Goal: Find specific page/section: Find specific page/section

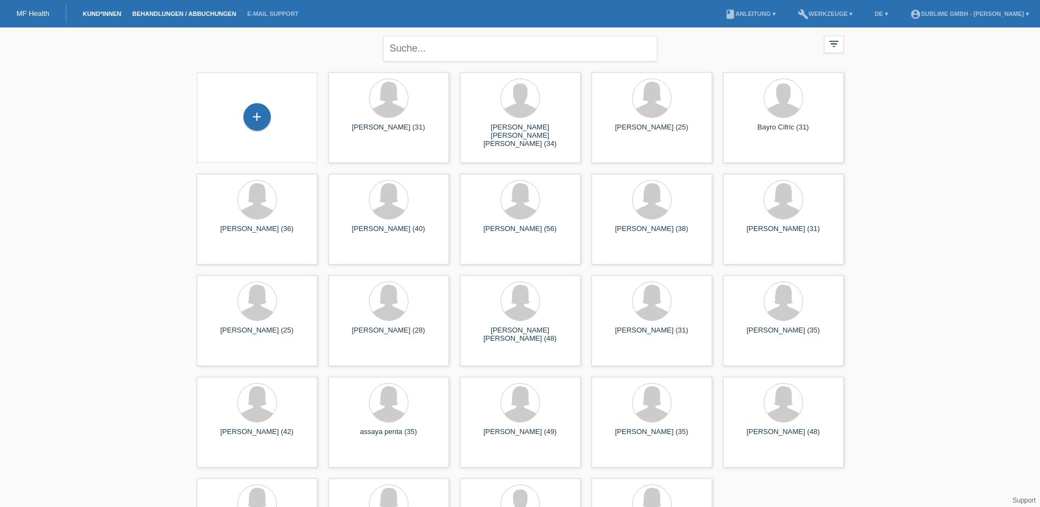
click at [143, 16] on link "Behandlungen / Abbuchungen" at bounding box center [184, 13] width 115 height 7
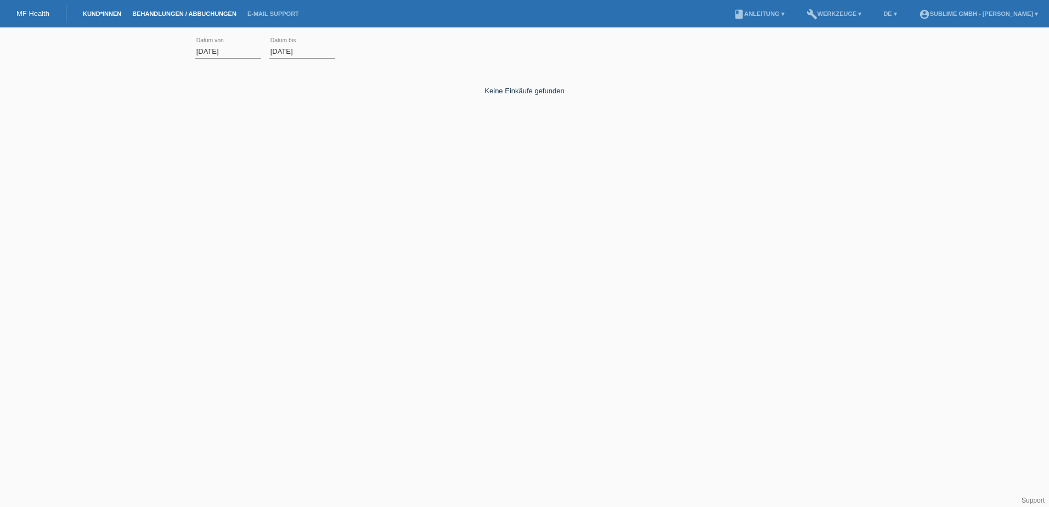
click at [88, 12] on link "Kund*innen" at bounding box center [101, 13] width 49 height 7
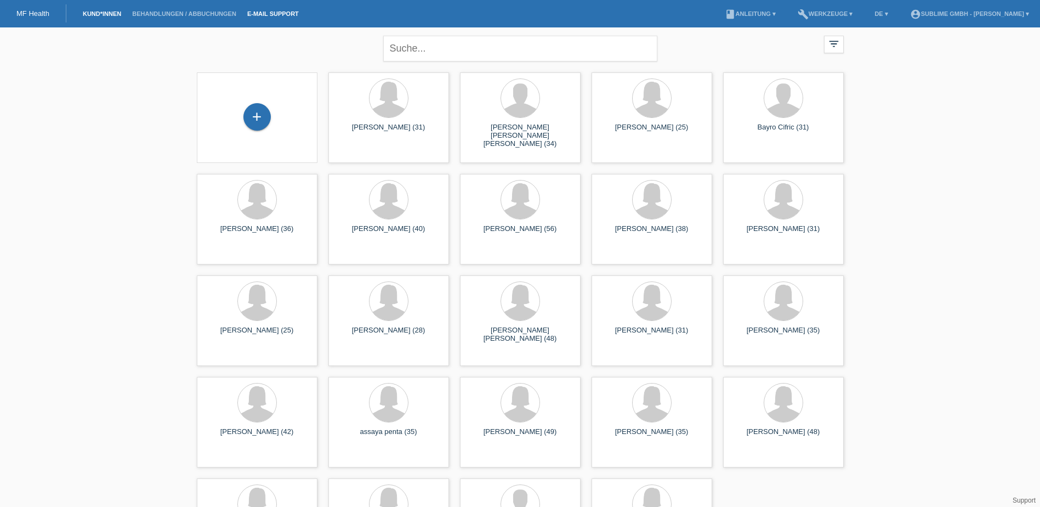
click at [248, 15] on link "E-Mail Support" at bounding box center [273, 13] width 63 height 7
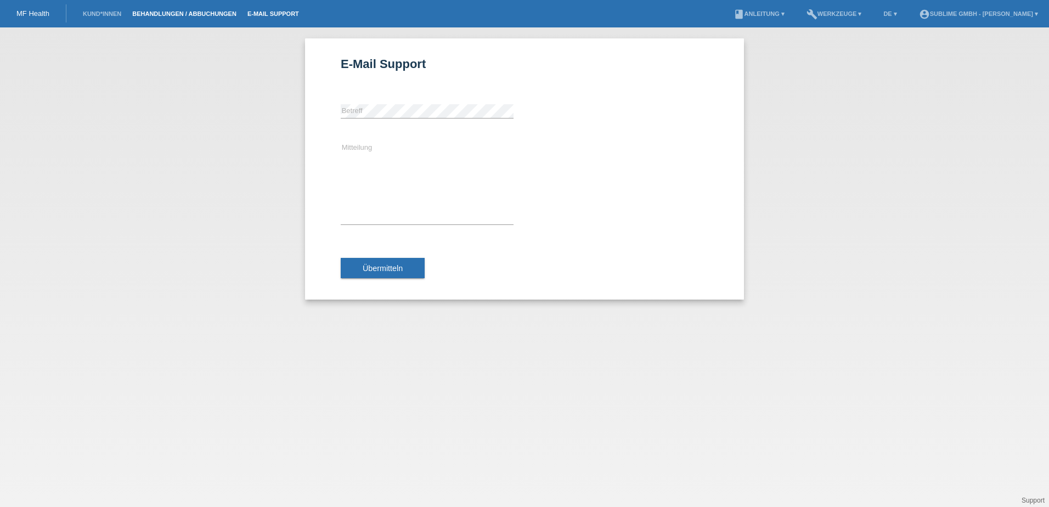
click at [223, 15] on link "Behandlungen / Abbuchungen" at bounding box center [184, 13] width 115 height 7
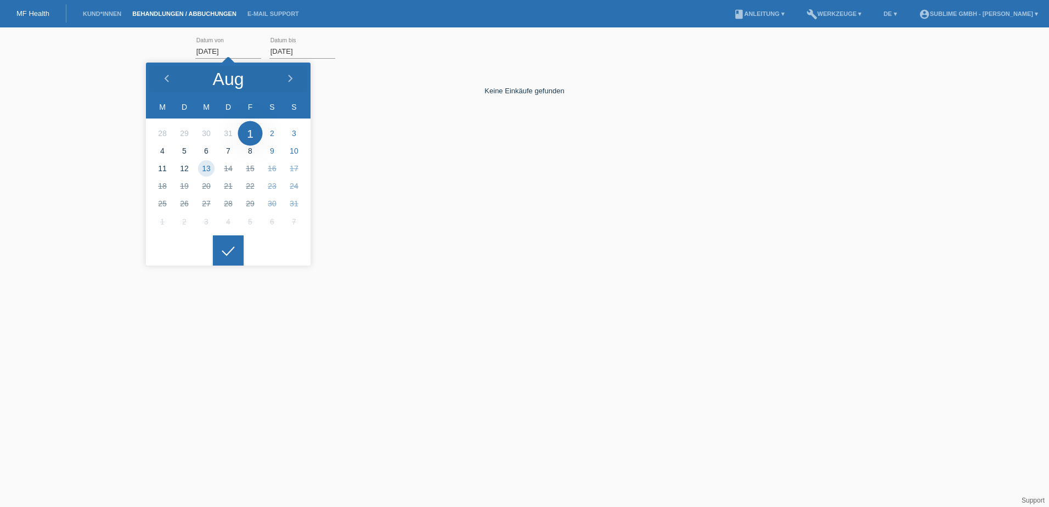
drag, startPoint x: 235, startPoint y: 55, endPoint x: 134, endPoint y: 50, distance: 101.0
click at [134, 50] on div "[DATE] error Datum von [DATE] error Datum bis Übernehmen" at bounding box center [524, 106] width 1049 height 147
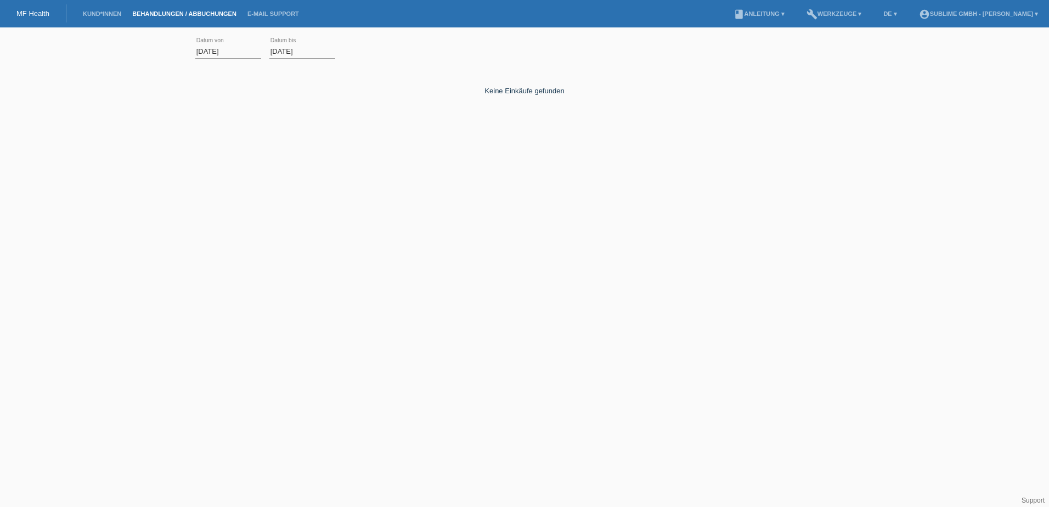
click at [223, 51] on input "[DATE]" at bounding box center [228, 51] width 66 height 14
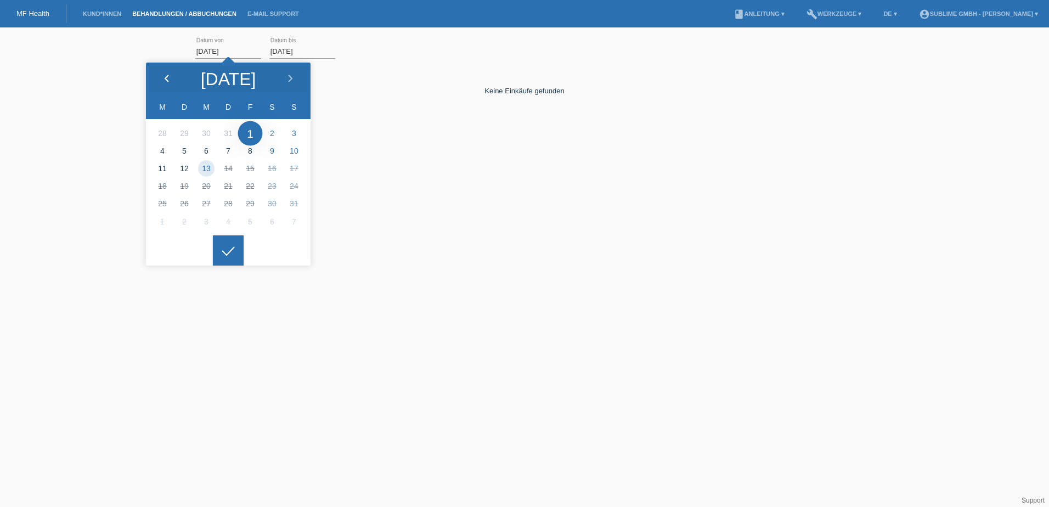
click at [163, 76] on icon at bounding box center [166, 79] width 9 height 9
type input "[DATE]"
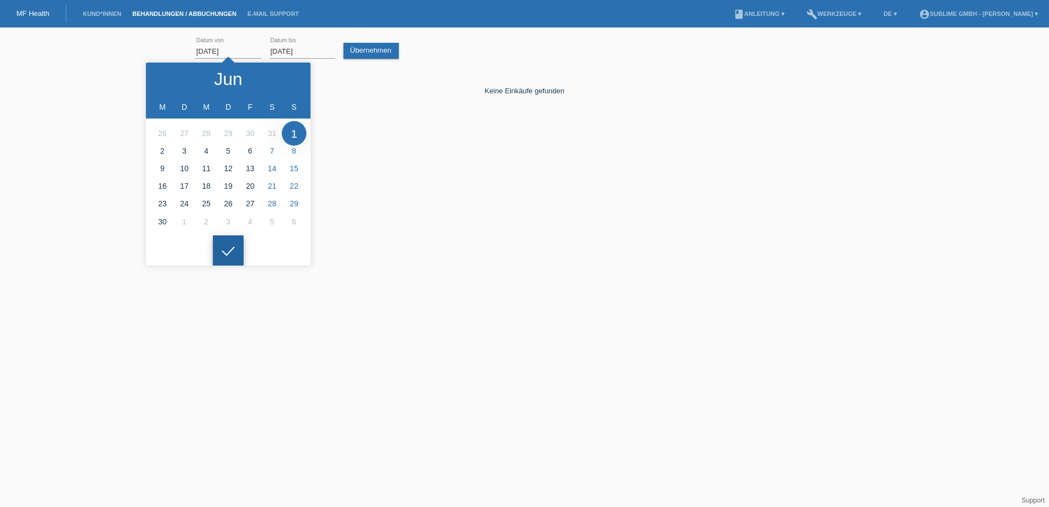
click at [227, 253] on div at bounding box center [228, 250] width 31 height 31
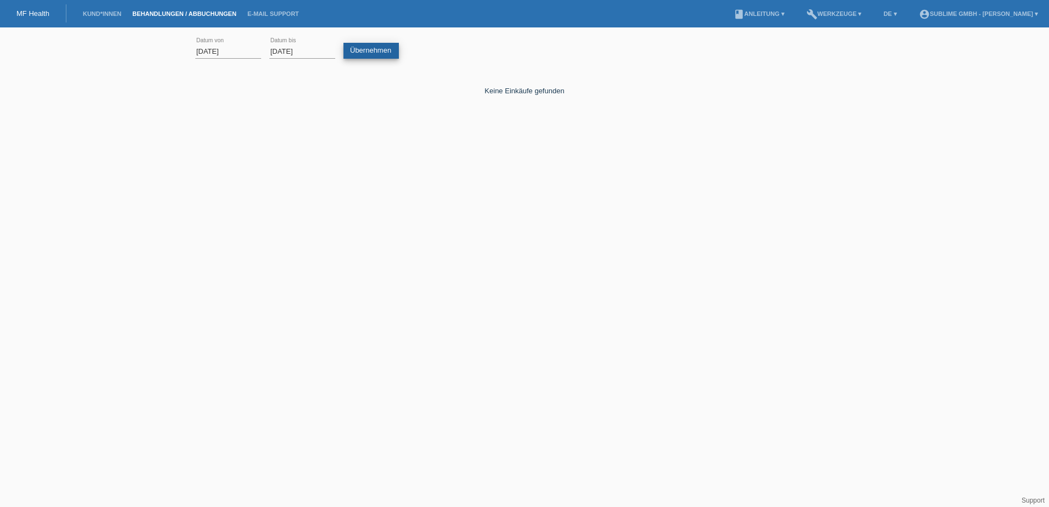
click at [381, 49] on link "Übernehmen" at bounding box center [370, 51] width 55 height 16
